Goal: Book appointment/travel/reservation

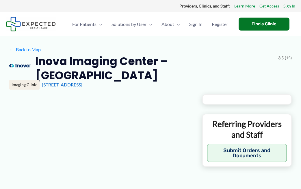
type input "**********"
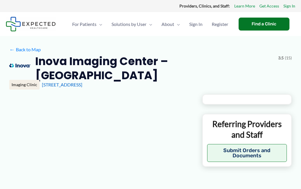
type input "**********"
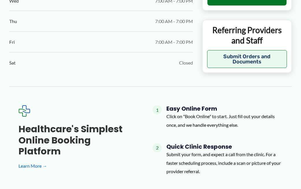
scroll to position [375, 0]
